Goal: Transaction & Acquisition: Subscribe to service/newsletter

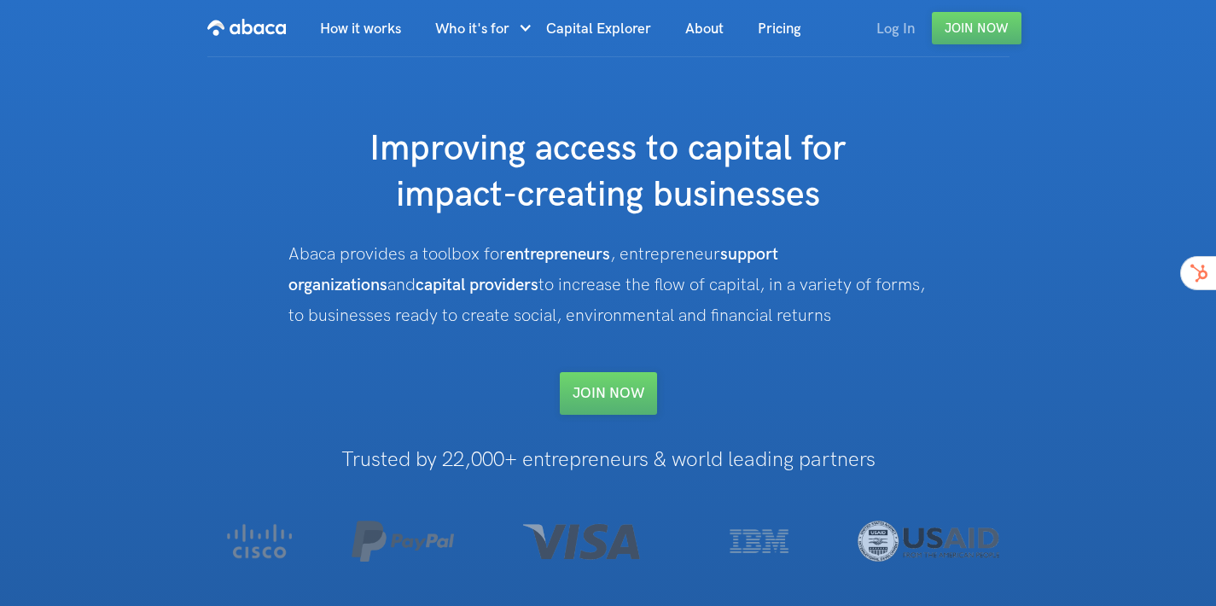
click at [897, 30] on link "Log In" at bounding box center [895, 29] width 73 height 58
click at [968, 37] on link "Join Now" at bounding box center [977, 28] width 90 height 32
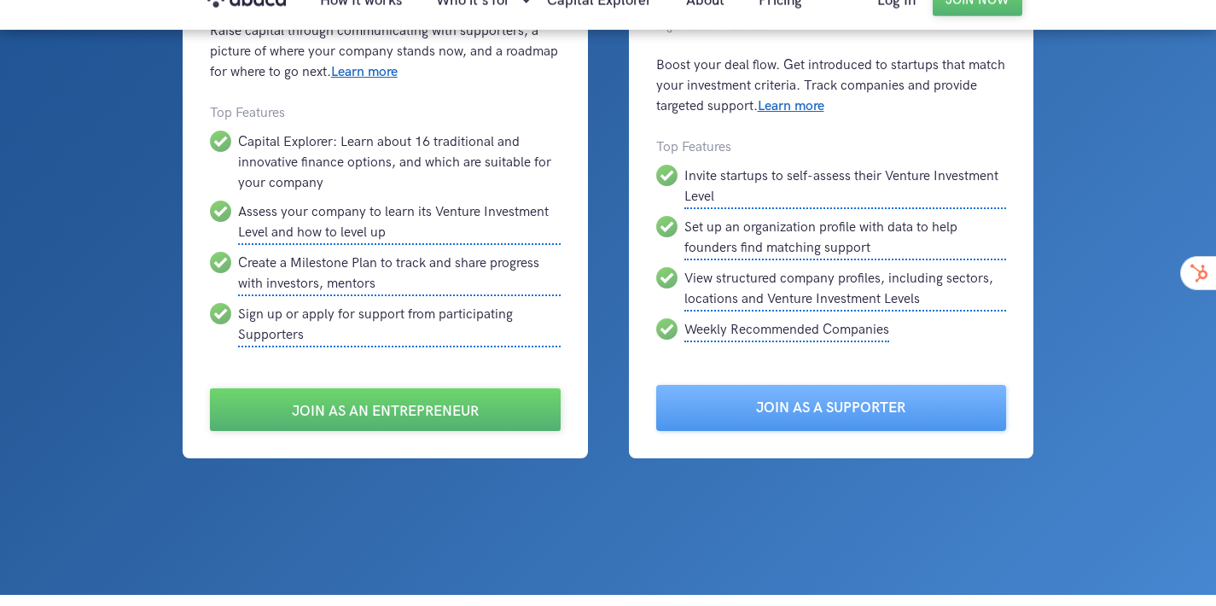
scroll to position [201, 0]
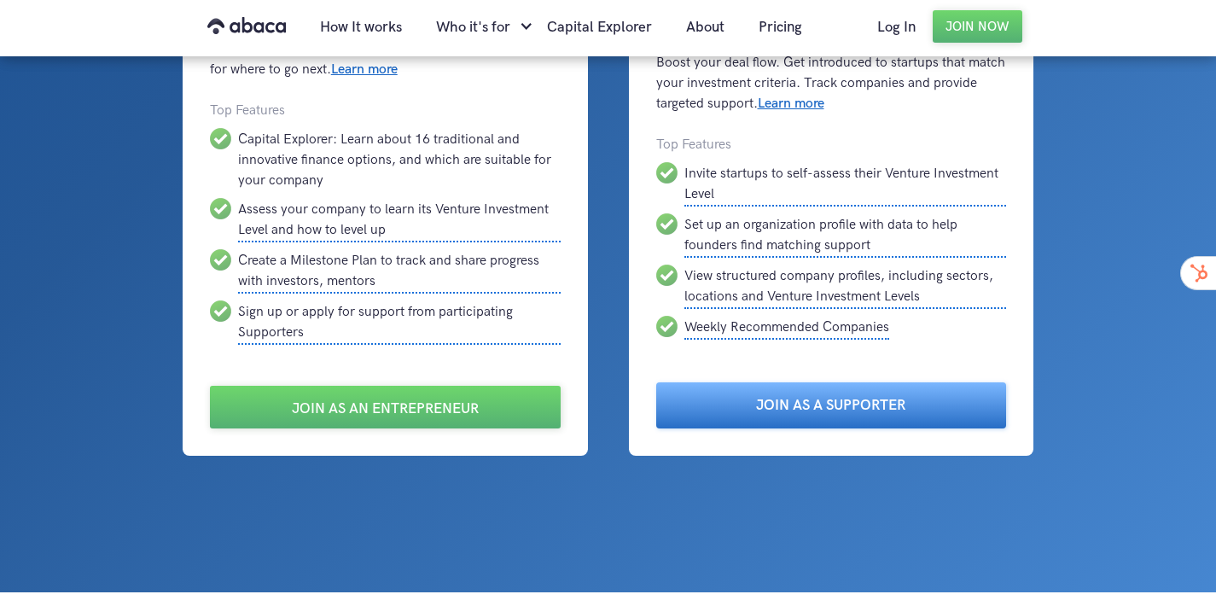
click at [862, 404] on link "Join as a Supporter" at bounding box center [831, 405] width 351 height 46
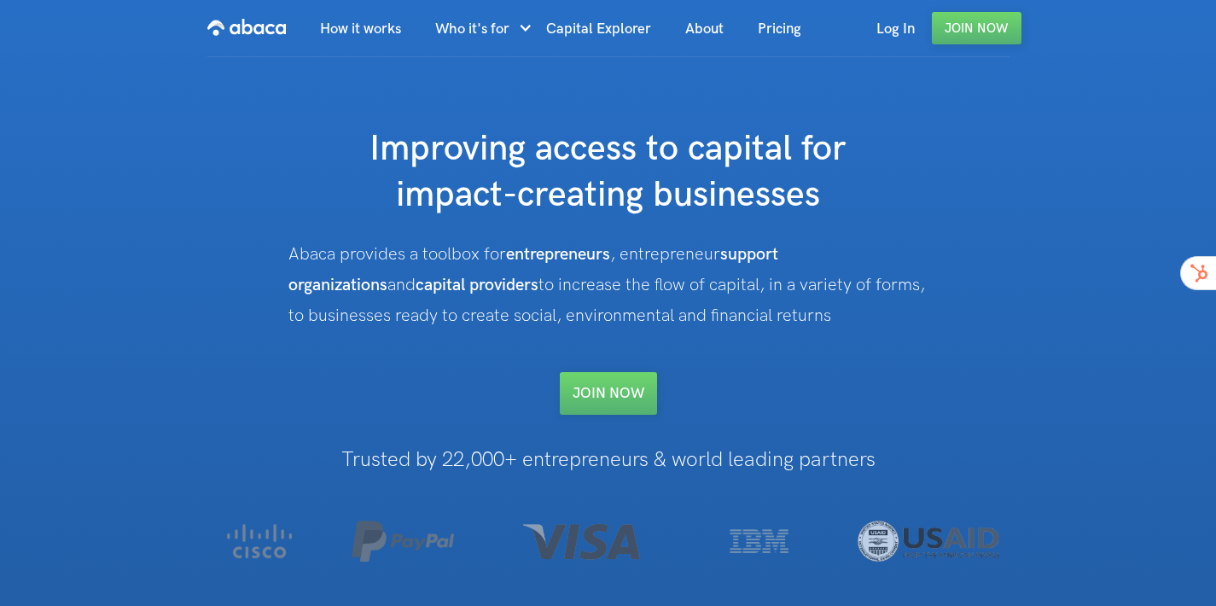
click at [902, 42] on link "Log In" at bounding box center [895, 29] width 73 height 58
click at [987, 39] on link "Join Now" at bounding box center [977, 28] width 90 height 32
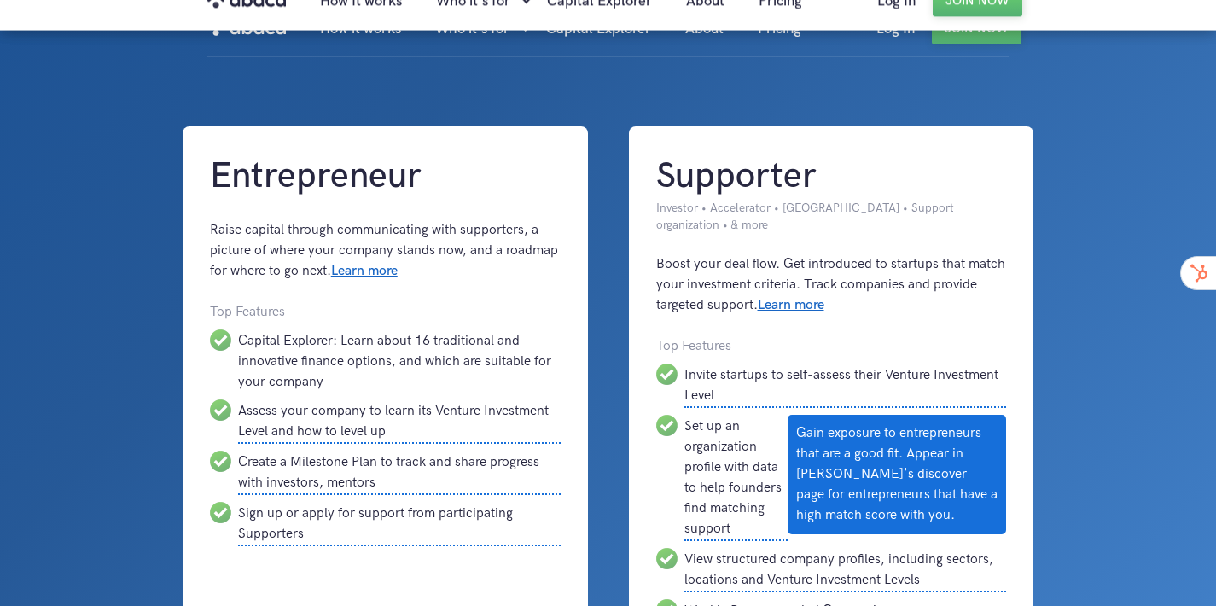
scroll to position [272, 0]
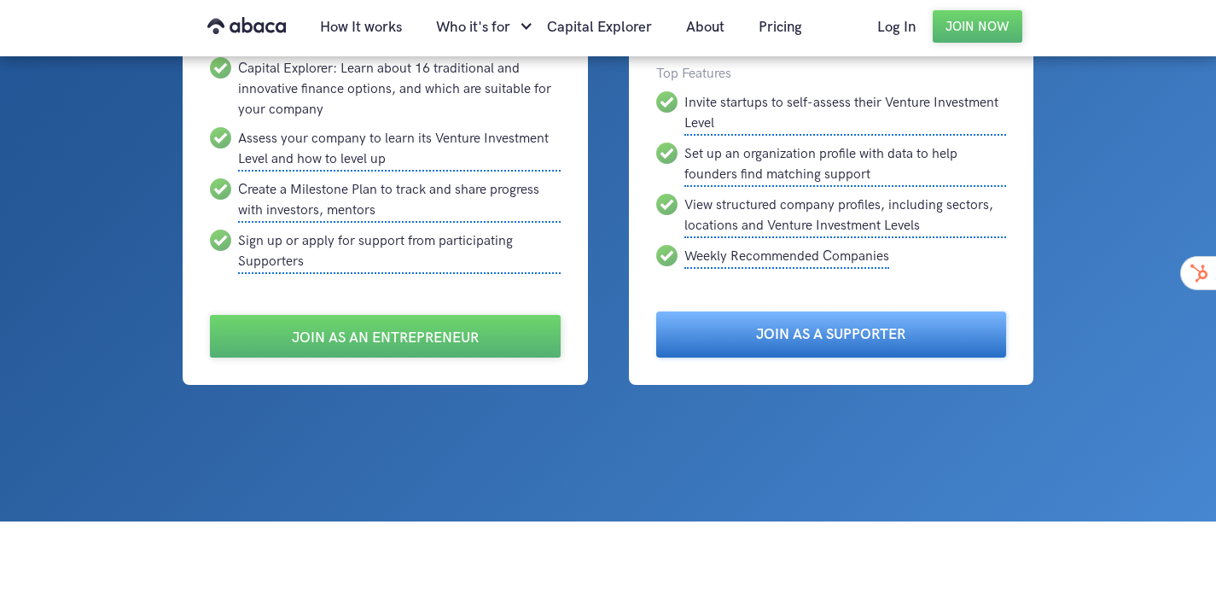
click at [869, 357] on link "Join as a Supporter" at bounding box center [831, 334] width 351 height 46
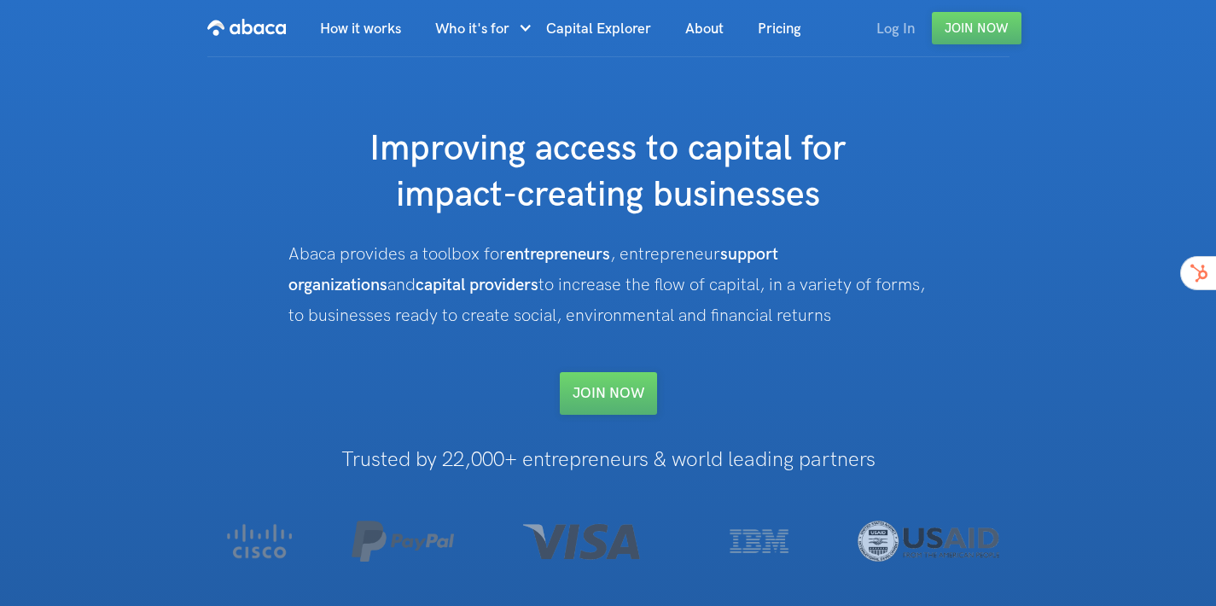
click at [889, 32] on link "Log In" at bounding box center [895, 29] width 73 height 58
